Goal: Information Seeking & Learning: Learn about a topic

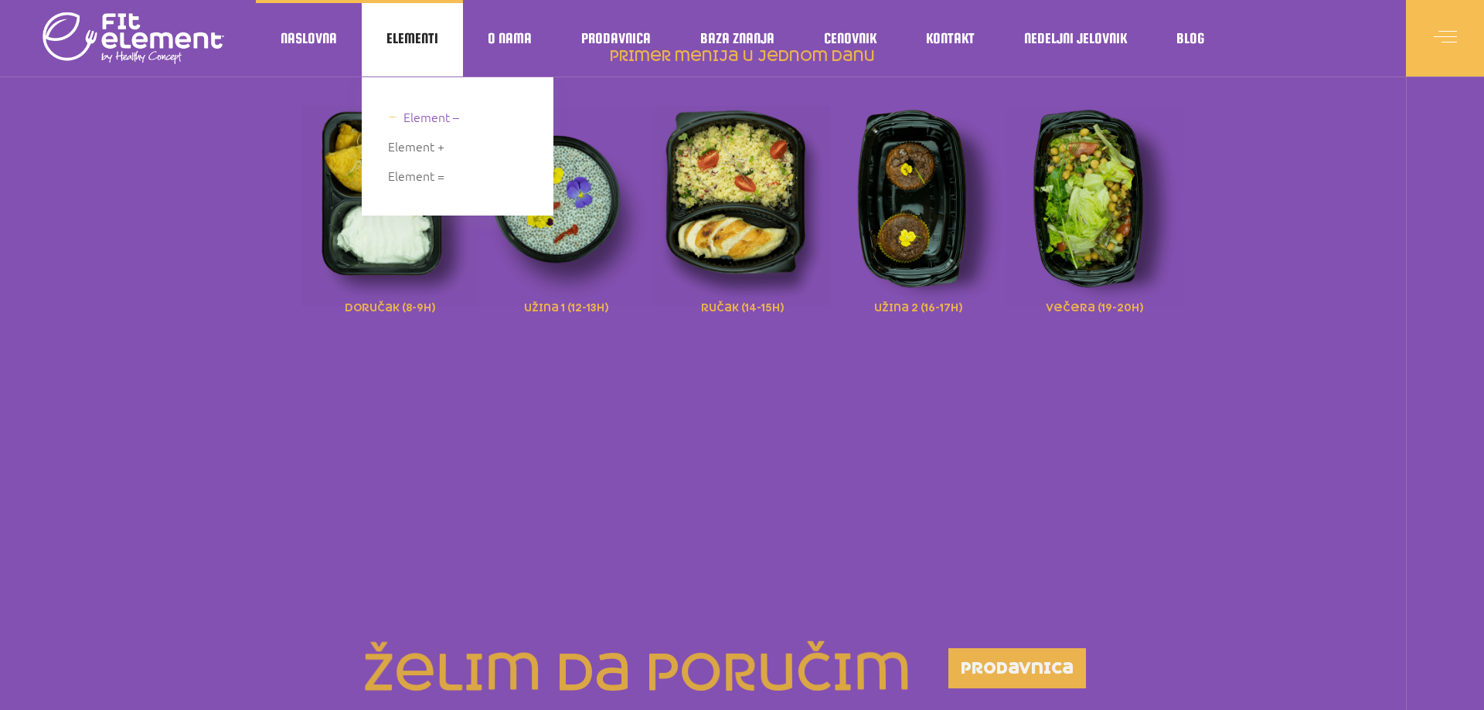
click at [429, 121] on span "Element –" at bounding box center [431, 117] width 56 height 21
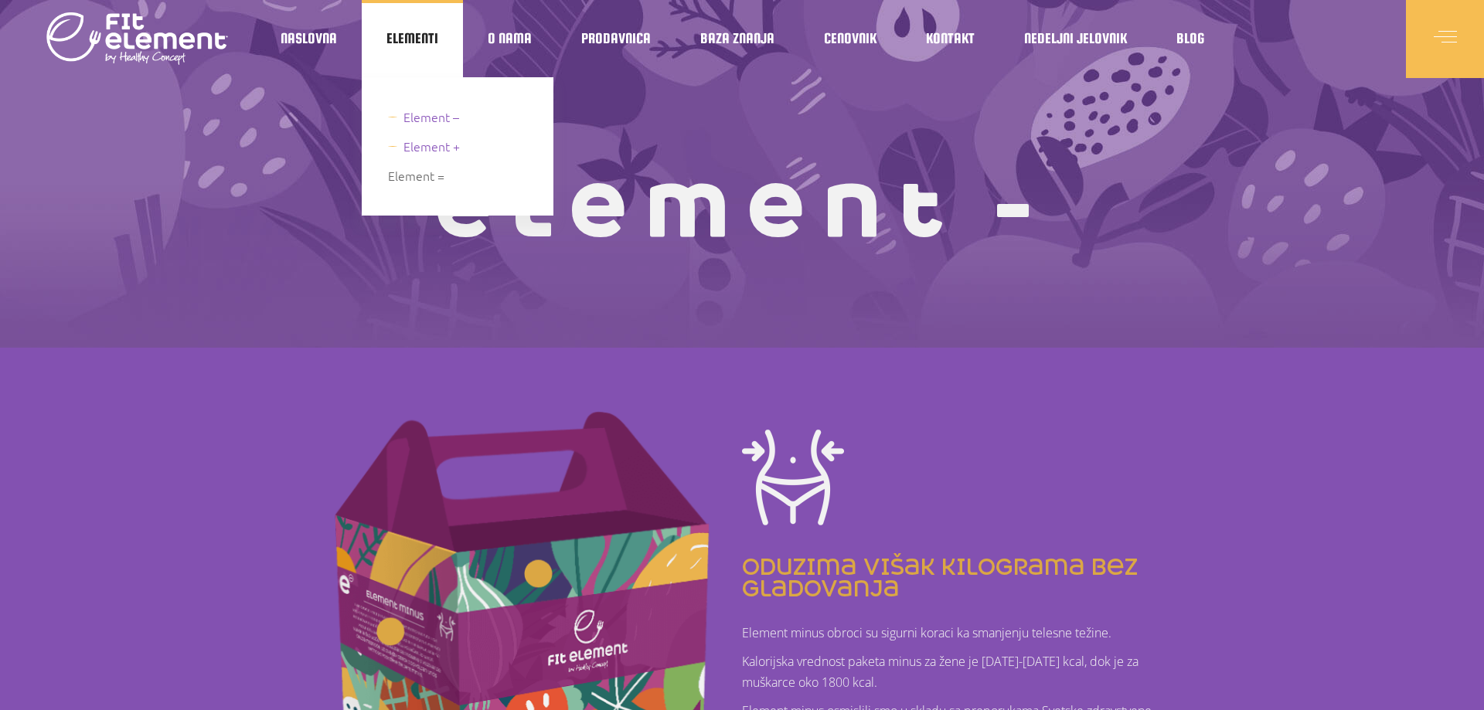
click at [427, 145] on span "Element +" at bounding box center [431, 146] width 56 height 21
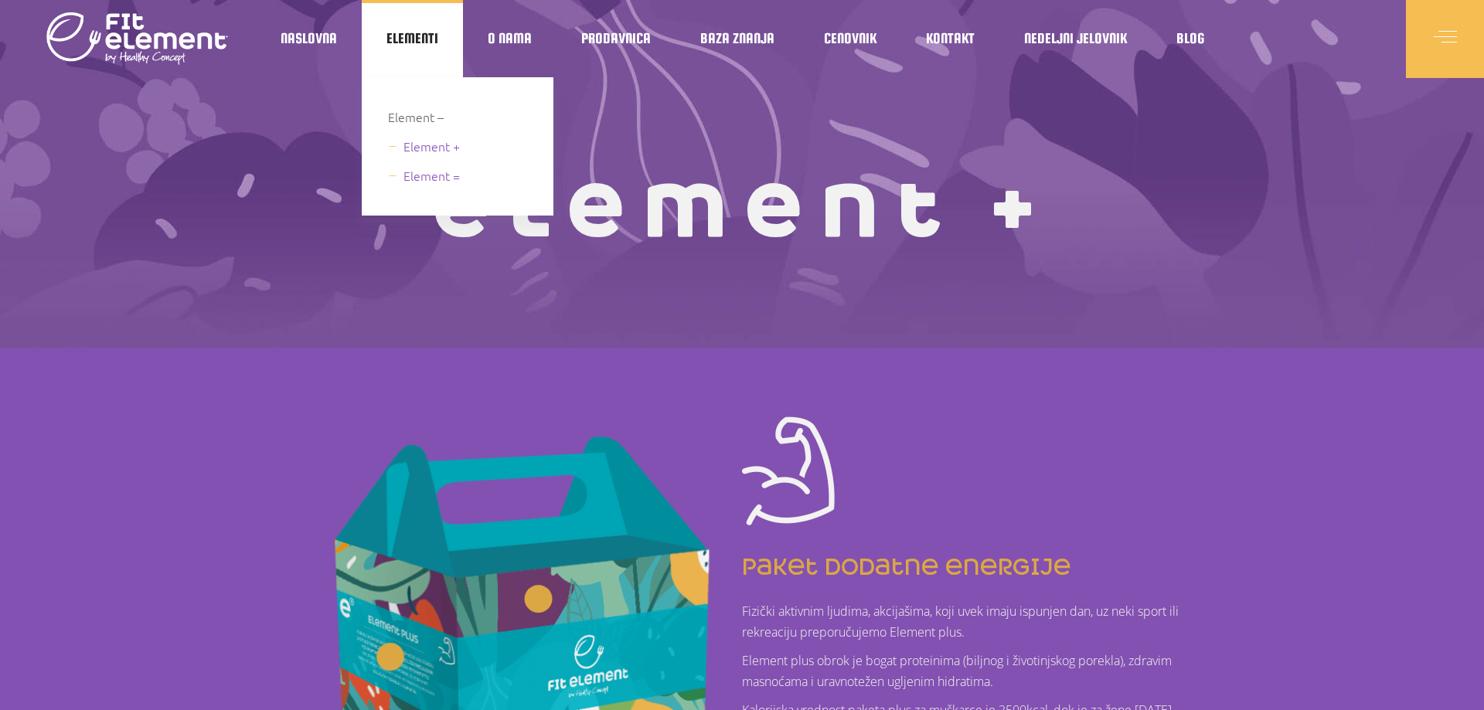
click at [420, 177] on span "Element =" at bounding box center [431, 175] width 56 height 21
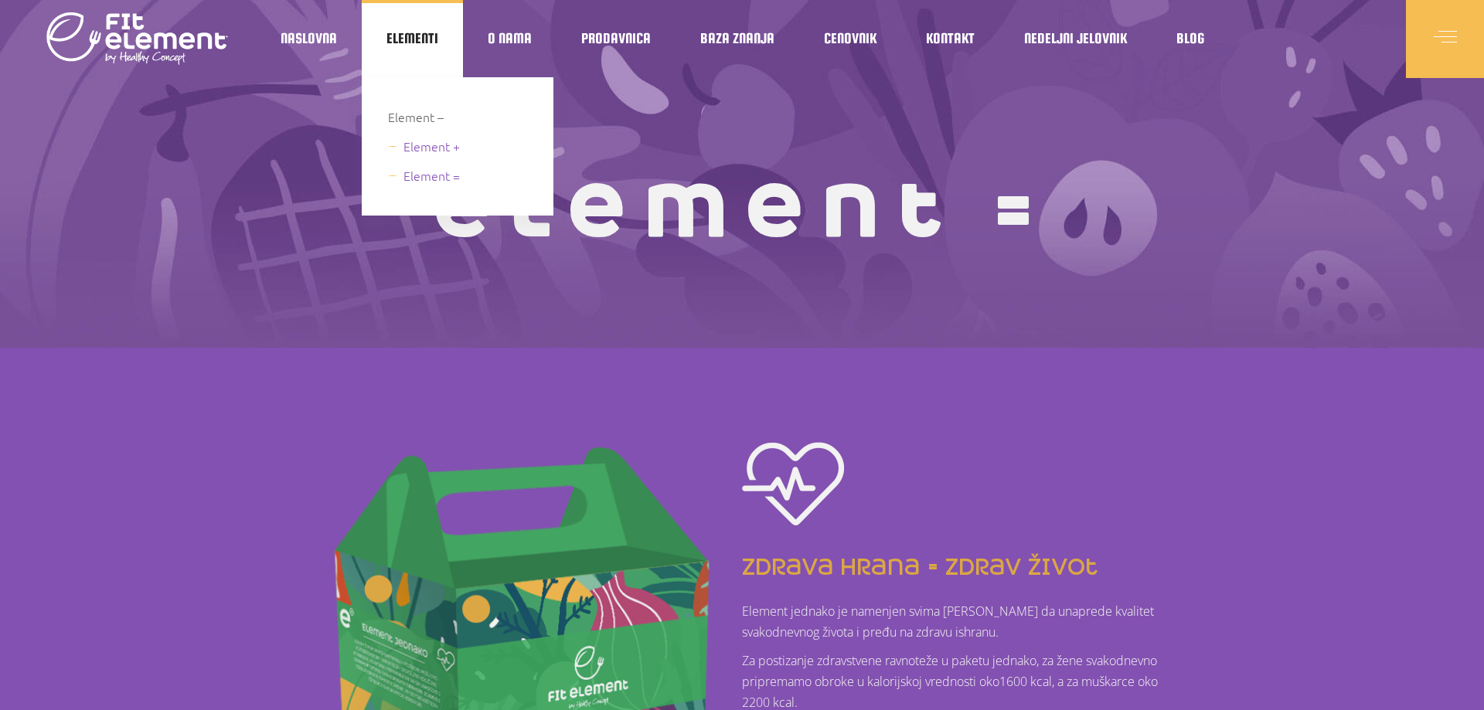
click at [434, 151] on span "Element +" at bounding box center [431, 146] width 56 height 21
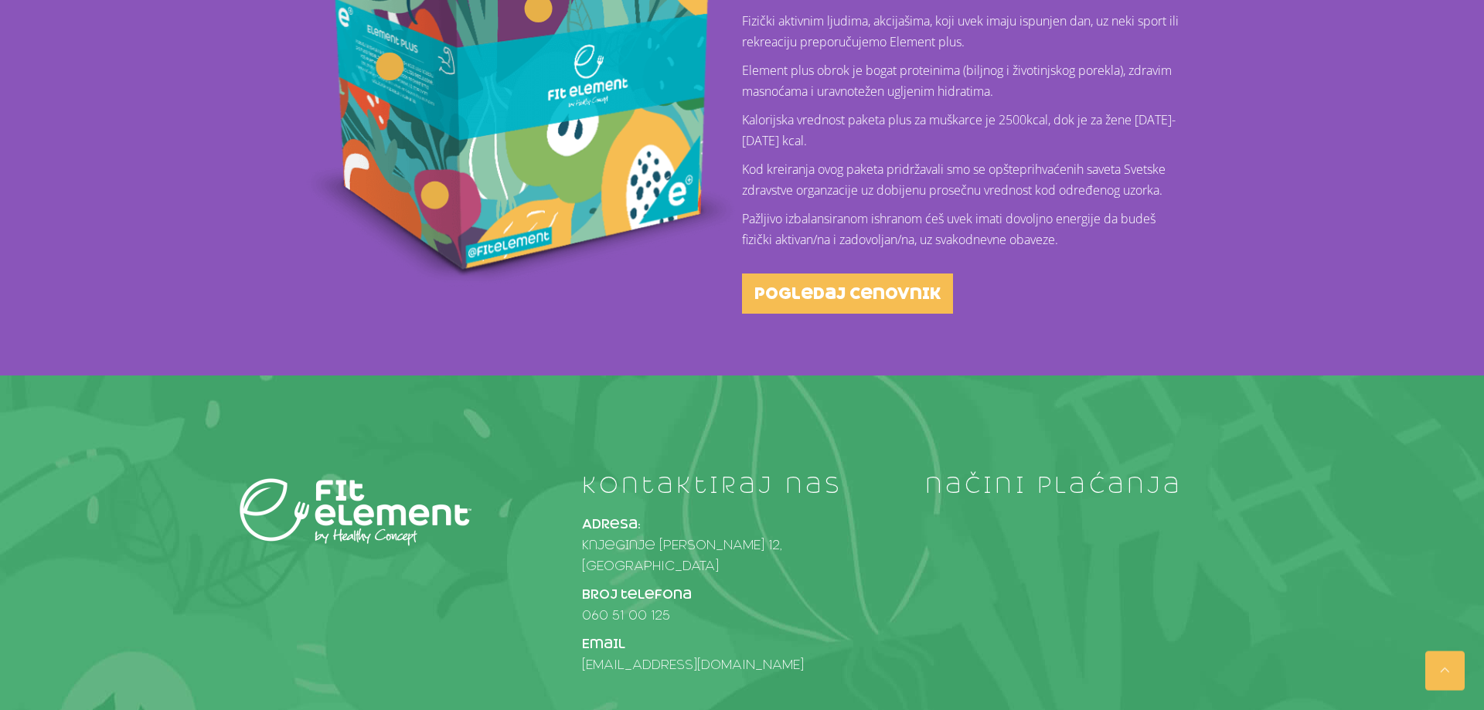
scroll to position [631, 0]
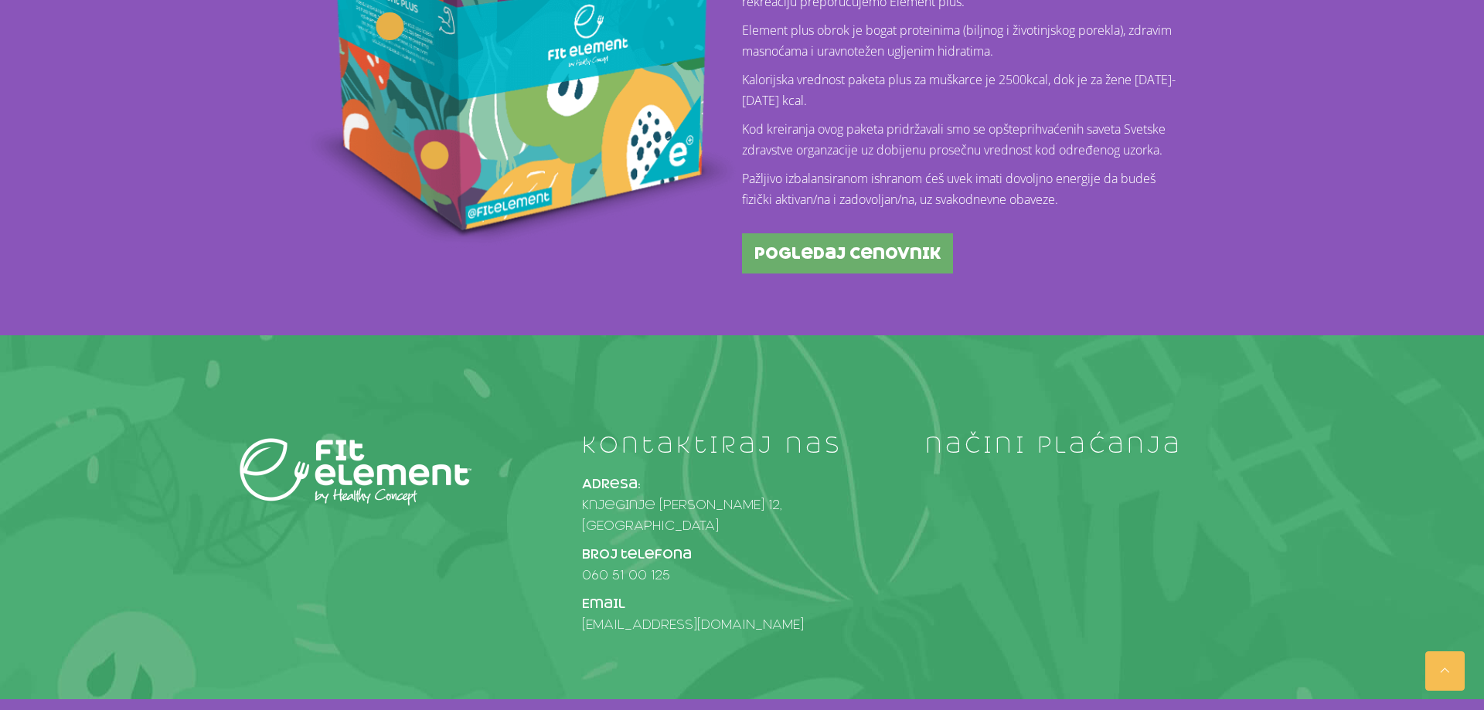
click at [842, 260] on span "pogledaj cenovnik" at bounding box center [847, 253] width 186 height 15
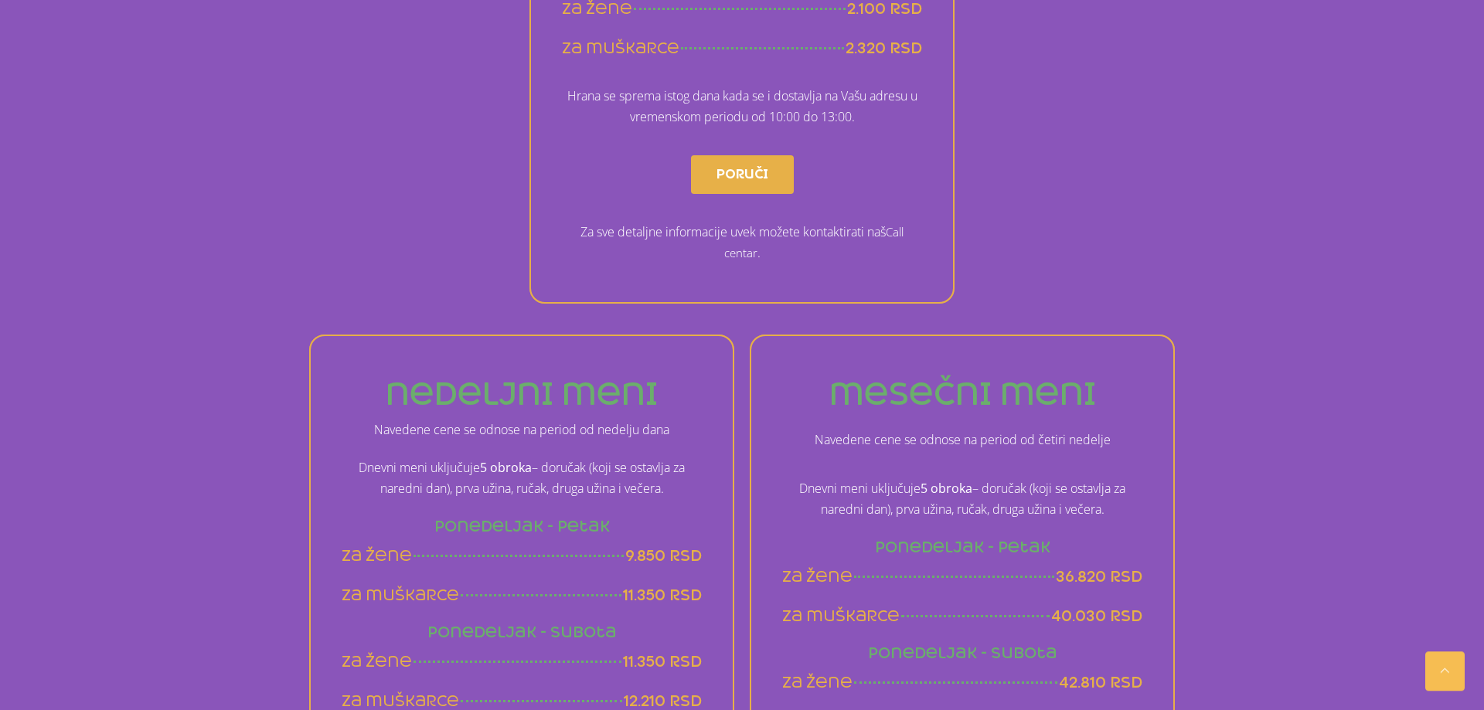
scroll to position [473, 0]
